Goal: Task Accomplishment & Management: Use online tool/utility

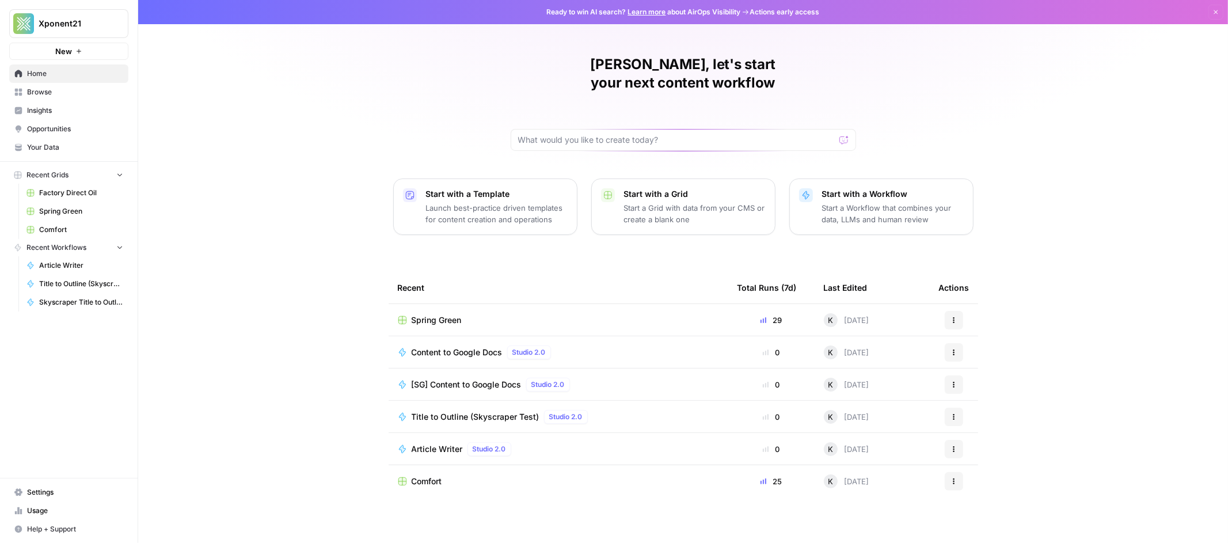
click at [64, 213] on span "Spring Green" at bounding box center [81, 211] width 84 height 10
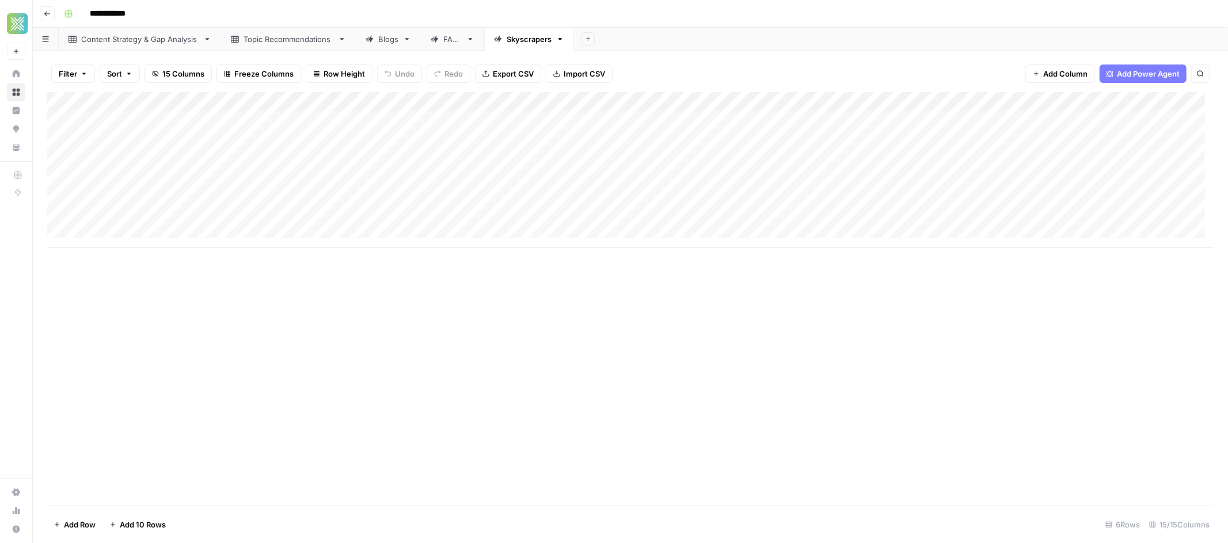
click at [273, 123] on div "Add Column" at bounding box center [630, 169] width 1167 height 155
click at [296, 142] on div "Add Column" at bounding box center [630, 169] width 1167 height 155
click at [791, 122] on div "Add Column" at bounding box center [630, 169] width 1167 height 155
